Goal: Information Seeking & Learning: Learn about a topic

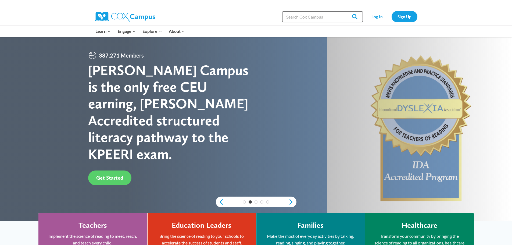
click at [303, 14] on input "Search in [URL][DOMAIN_NAME]" at bounding box center [322, 16] width 81 height 11
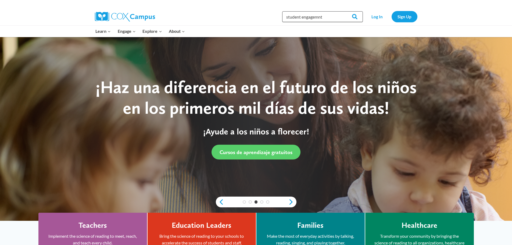
type input "student engagemnt"
click at [342, 11] on input "Search" at bounding box center [352, 16] width 21 height 11
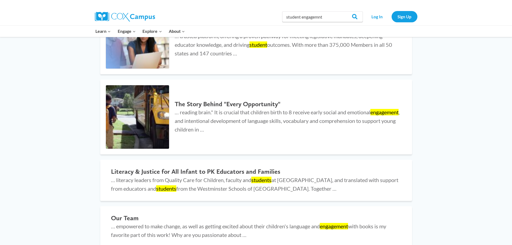
scroll to position [27, 0]
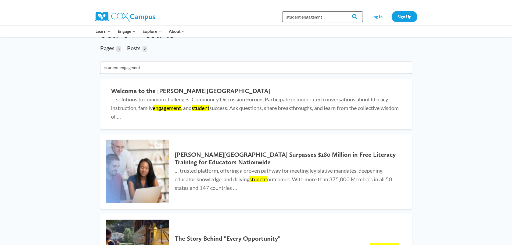
drag, startPoint x: 333, startPoint y: 16, endPoint x: 206, endPoint y: 16, distance: 127.4
click at [219, 16] on div "Search in https://coxcampus.org/ student engagemnt Search Search Log In Sign Up" at bounding box center [317, 16] width 199 height 17
type input "f"
type input "student engagement"
click at [342, 11] on input "Search" at bounding box center [352, 16] width 21 height 11
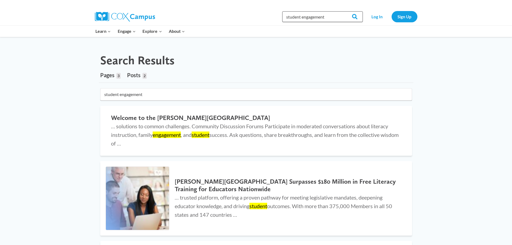
drag, startPoint x: 324, startPoint y: 18, endPoint x: 253, endPoint y: 17, distance: 70.9
click at [254, 17] on div "Search in https://coxcampus.org/ student engagement Search Search Log In Sign Up" at bounding box center [317, 16] width 199 height 17
type input "t"
type input "fluency"
click at [342, 11] on input "Search" at bounding box center [352, 16] width 21 height 11
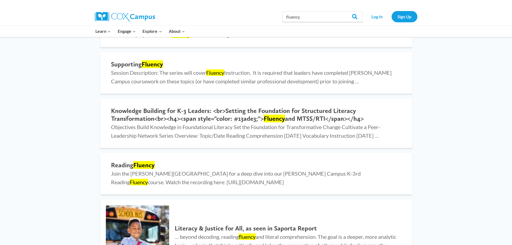
scroll to position [161, 0]
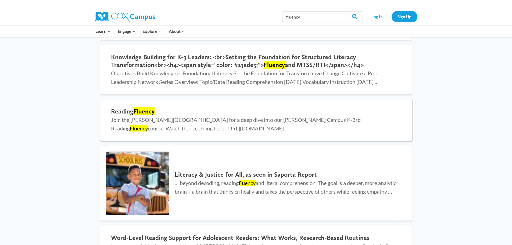
click at [143, 115] on mark "Fluency" at bounding box center [143, 111] width 21 height 8
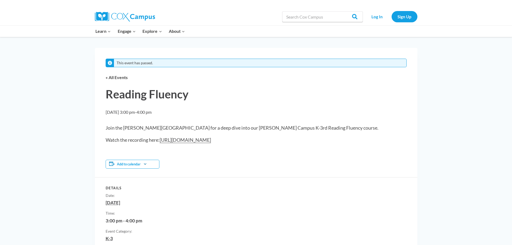
click at [194, 139] on link "[URL][DOMAIN_NAME]" at bounding box center [185, 140] width 51 height 6
